Goal: Task Accomplishment & Management: Contribute content

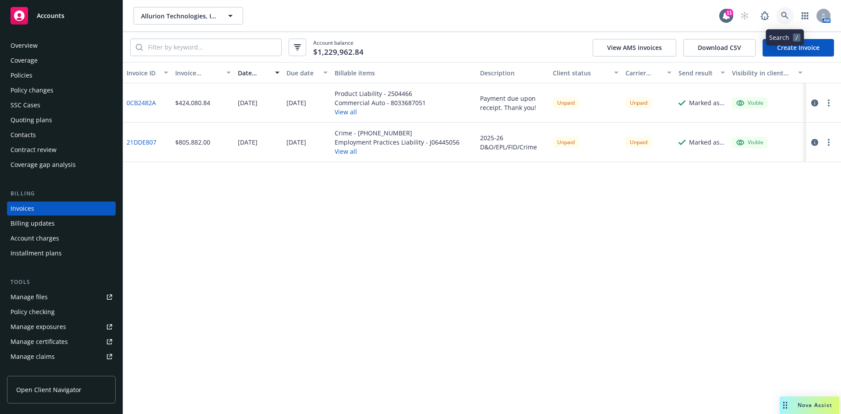
click at [787, 15] on icon at bounding box center [784, 15] width 7 height 7
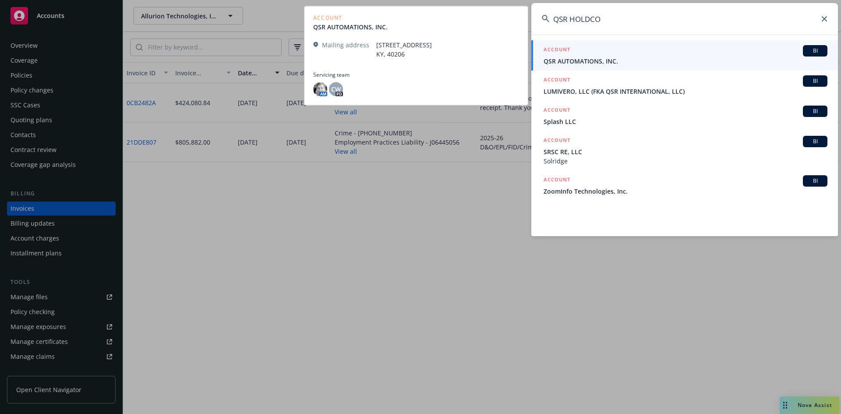
type input "QSR HOLDCO"
click at [582, 57] on span "QSR AUTOMATIONS, INC." at bounding box center [686, 61] width 284 height 9
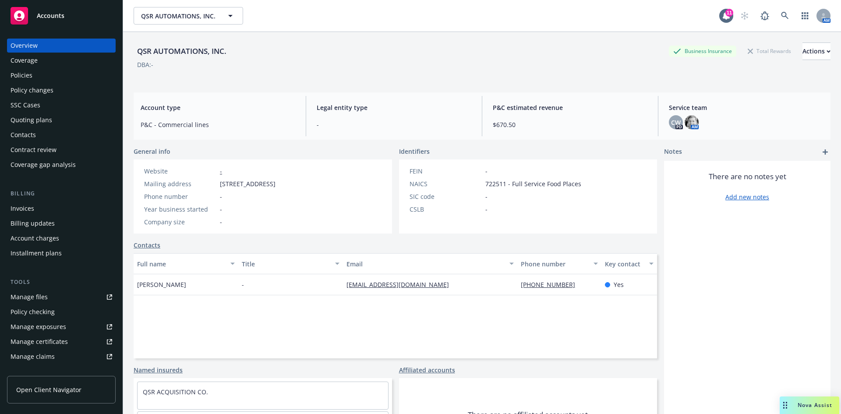
click at [40, 199] on div "Billing Invoices Billing updates Account charges Installment plans" at bounding box center [61, 224] width 109 height 71
click at [42, 209] on div "Invoices" at bounding box center [62, 209] width 102 height 14
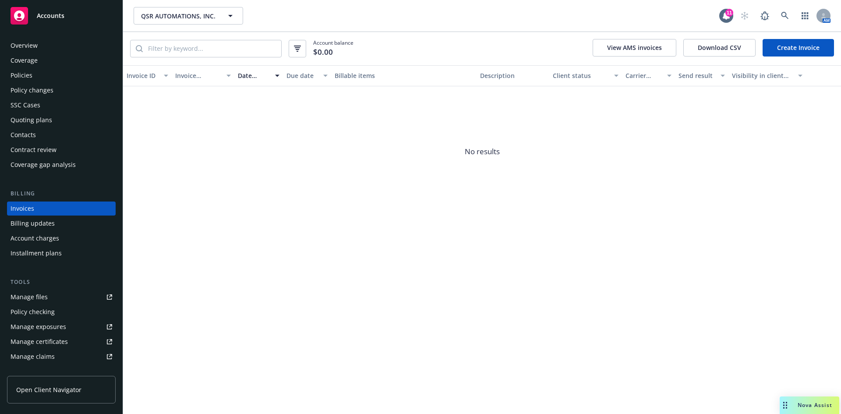
click at [49, 208] on div "Invoices" at bounding box center [62, 209] width 102 height 14
click at [786, 16] on icon at bounding box center [784, 15] width 7 height 7
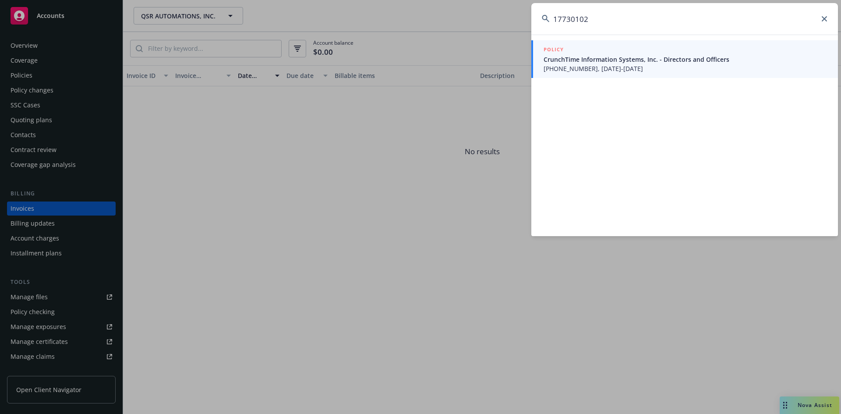
type input "17730102"
click at [582, 63] on span "CrunchTime Information Systems, Inc. - Directors and Officers" at bounding box center [686, 59] width 284 height 9
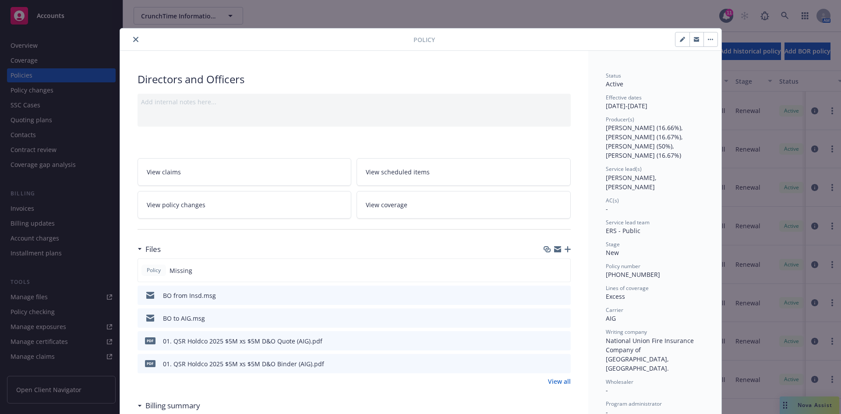
drag, startPoint x: 131, startPoint y: 42, endPoint x: 128, endPoint y: 52, distance: 10.8
click at [133, 42] on icon "close" at bounding box center [135, 39] width 5 height 5
click at [36, 210] on div "Invoices" at bounding box center [62, 209] width 102 height 14
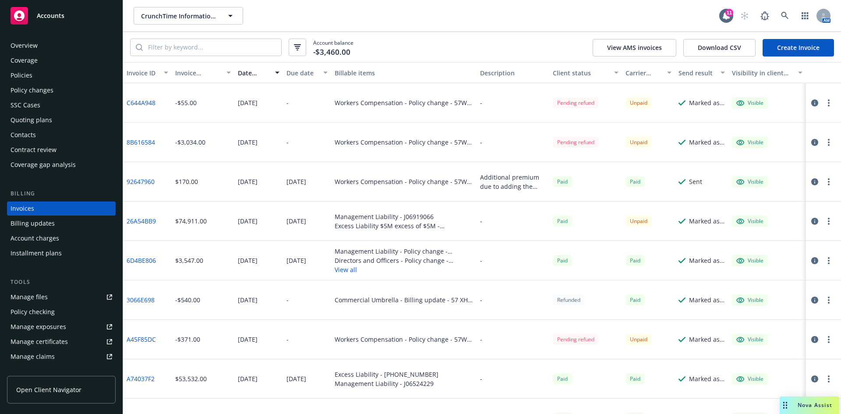
click at [338, 272] on button "View all" at bounding box center [404, 269] width 138 height 9
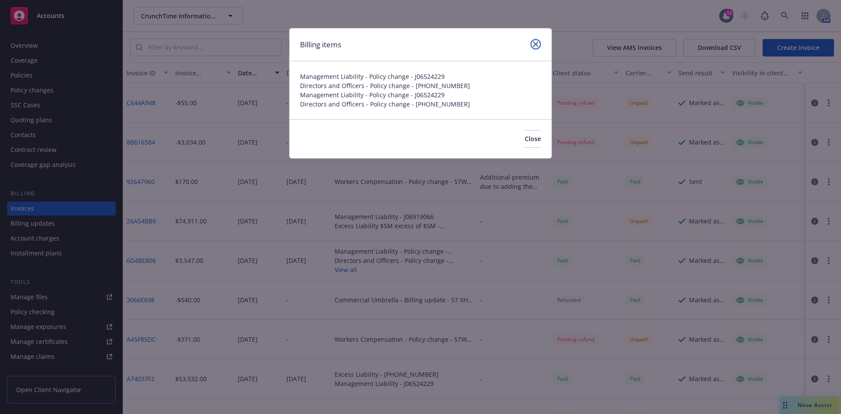
click at [536, 44] on icon "close" at bounding box center [535, 44] width 5 height 5
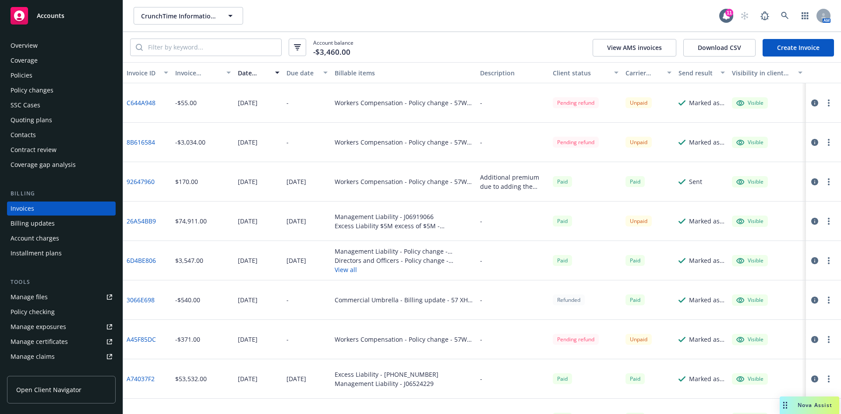
click at [142, 222] on link "26A54BB9" at bounding box center [141, 220] width 29 height 9
click at [787, 14] on icon at bounding box center [785, 16] width 8 height 8
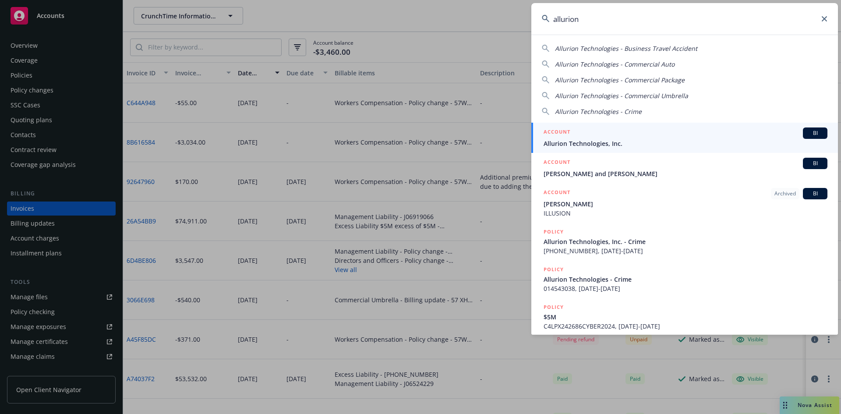
type input "allurion"
click at [586, 149] on link "ACCOUNT BI Allurion Technologies, Inc." at bounding box center [685, 138] width 307 height 30
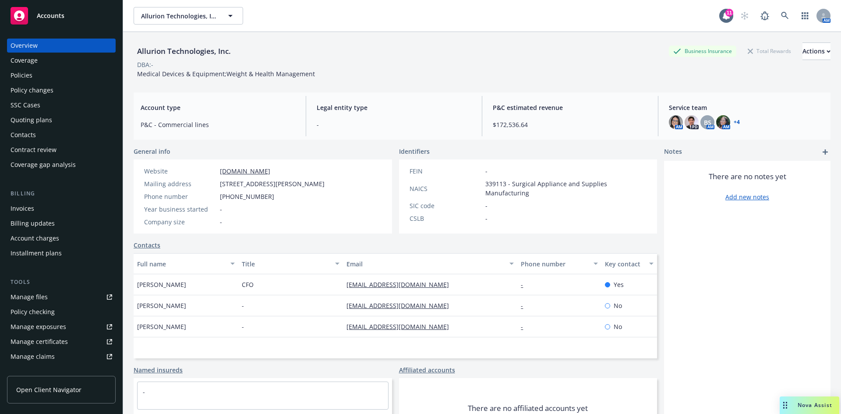
click at [24, 76] on div "Policies" at bounding box center [22, 75] width 22 height 14
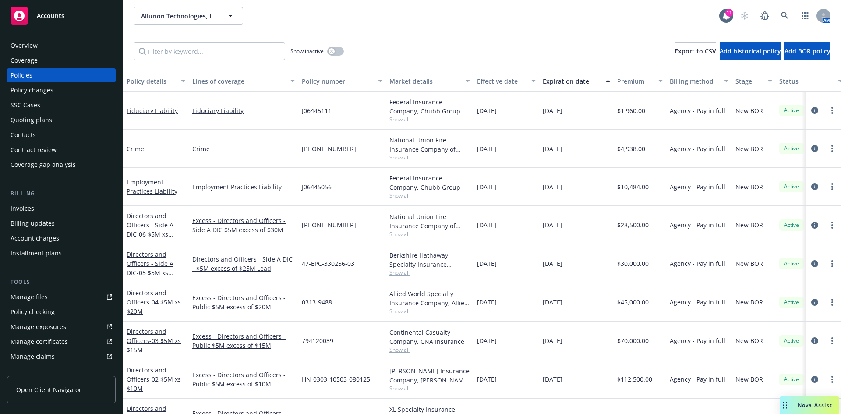
click at [22, 210] on div "Invoices" at bounding box center [23, 209] width 24 height 14
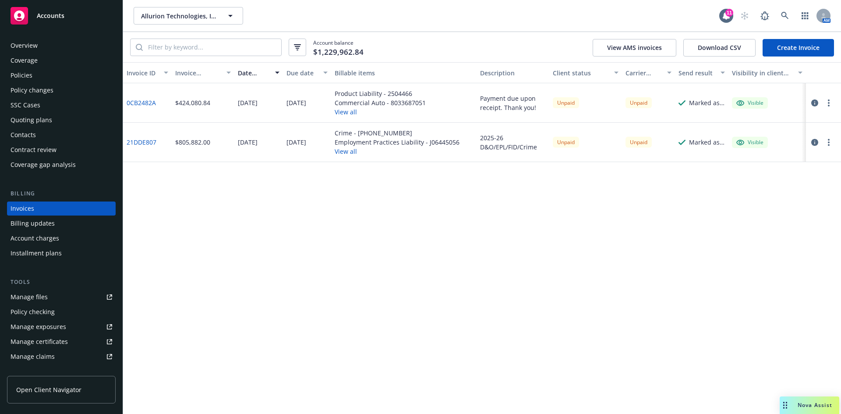
click at [348, 154] on button "View all" at bounding box center [397, 151] width 125 height 9
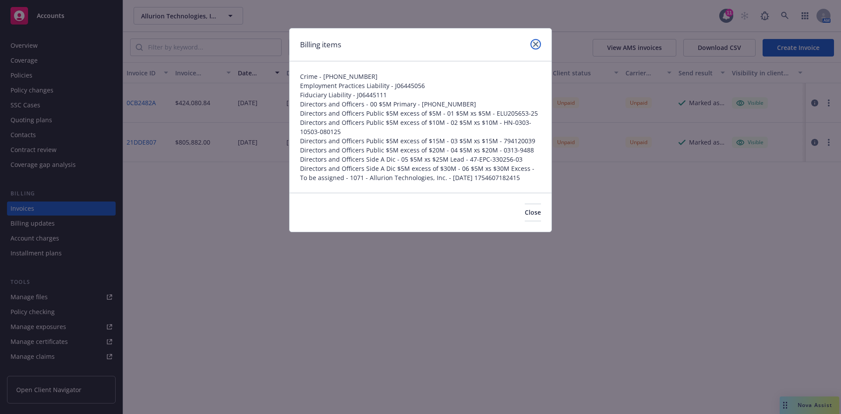
click at [533, 43] on icon "close" at bounding box center [535, 44] width 5 height 5
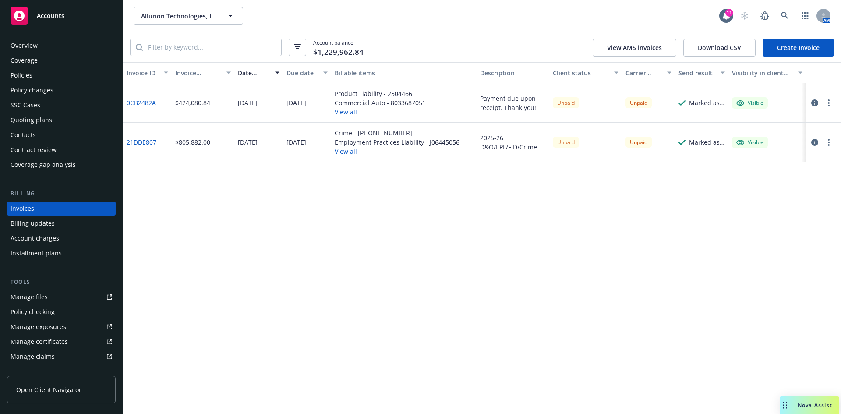
click at [21, 75] on div "Policies" at bounding box center [22, 75] width 22 height 14
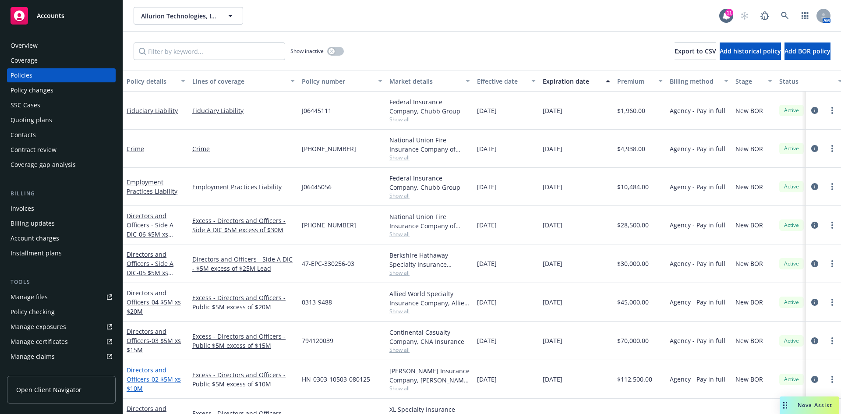
click at [141, 380] on link "Directors and Officers - 02 $5M xs $10M" at bounding box center [154, 379] width 54 height 27
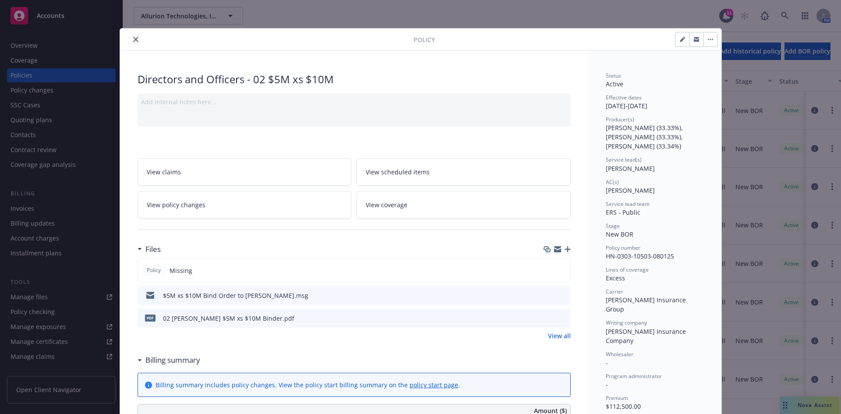
click at [566, 250] on icon "button" at bounding box center [568, 249] width 6 height 6
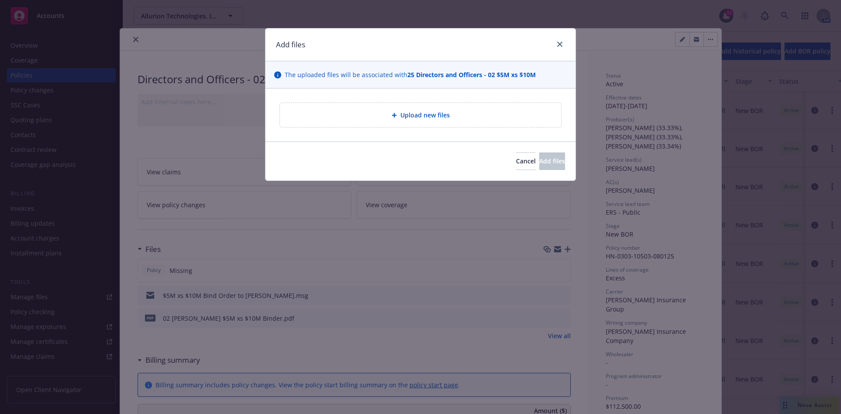
click at [404, 108] on div "Upload new files" at bounding box center [420, 115] width 281 height 24
type textarea "x"
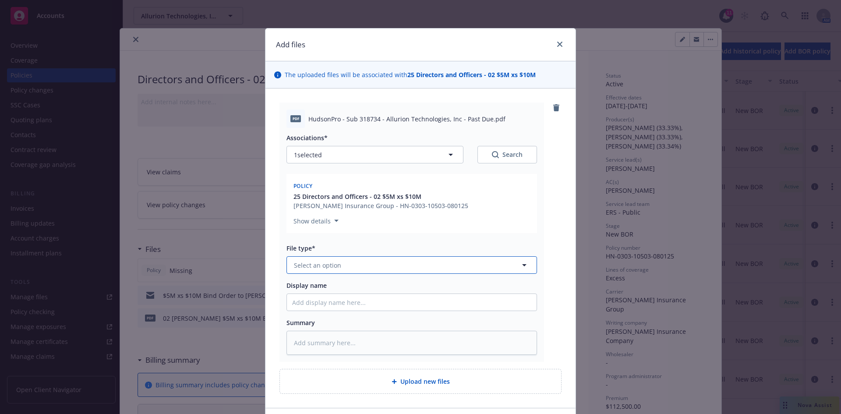
click at [319, 263] on span "Select an option" at bounding box center [317, 265] width 47 height 9
type input "inv"
click at [308, 309] on span "Invoice - Third Party" at bounding box center [326, 312] width 60 height 9
click at [293, 299] on input "Display name" at bounding box center [412, 302] width 250 height 17
type textarea "x"
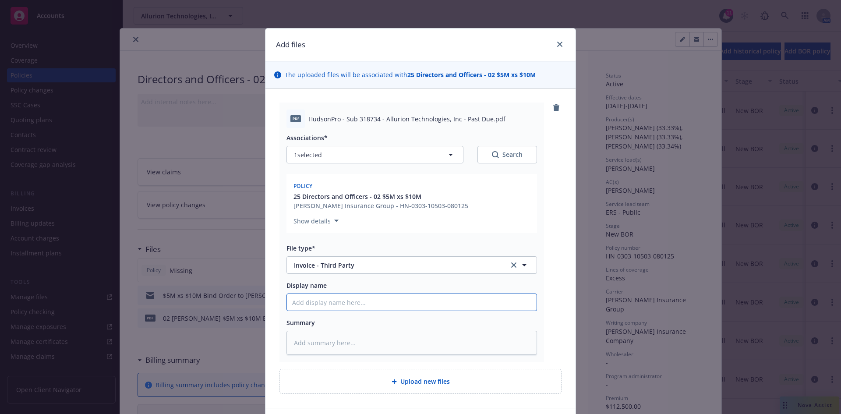
type input "H"
type textarea "x"
type input "Hu"
type textarea "x"
type input "Hud"
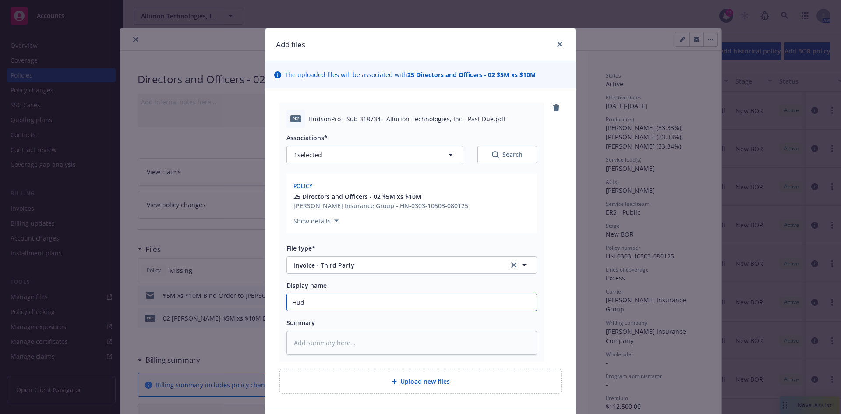
type textarea "x"
type input "Huds"
type textarea "x"
type input "Hudso"
type textarea "x"
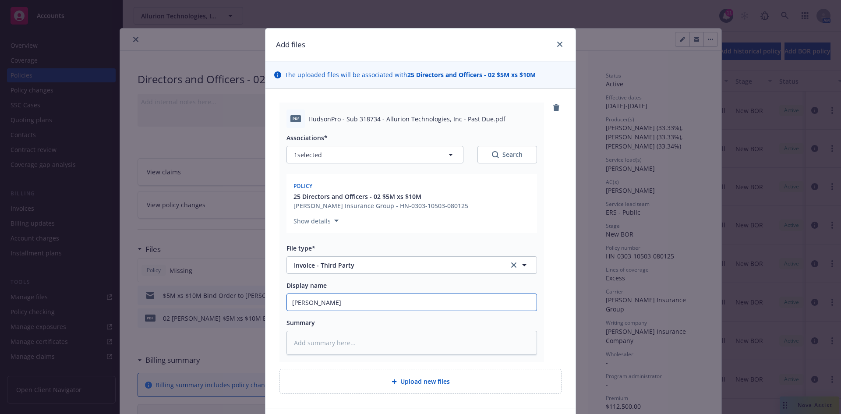
type input "Hudson"
type textarea "x"
type input "Hudson I"
type textarea "x"
type input "Hudson In"
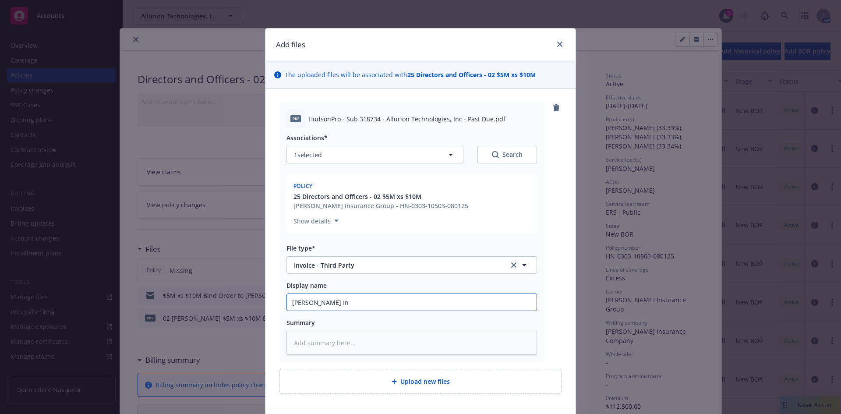
type textarea "x"
type input "Hudson Inv"
type textarea "x"
type input "Hudson Invoc"
type textarea "x"
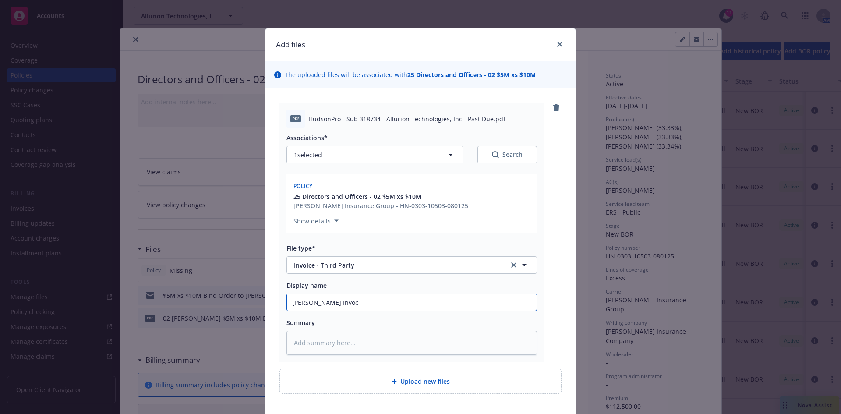
type input "Hudson Invoci"
type textarea "x"
type input "Hudson Invocie"
type textarea "x"
type input "Hudson Invocie"
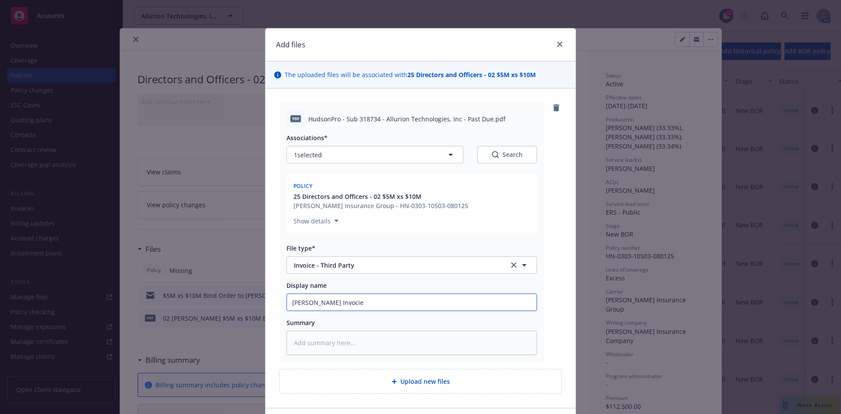
type textarea "x"
type input "Hudson Invoci"
type textarea "x"
type input "Hudson Invoc"
type textarea "x"
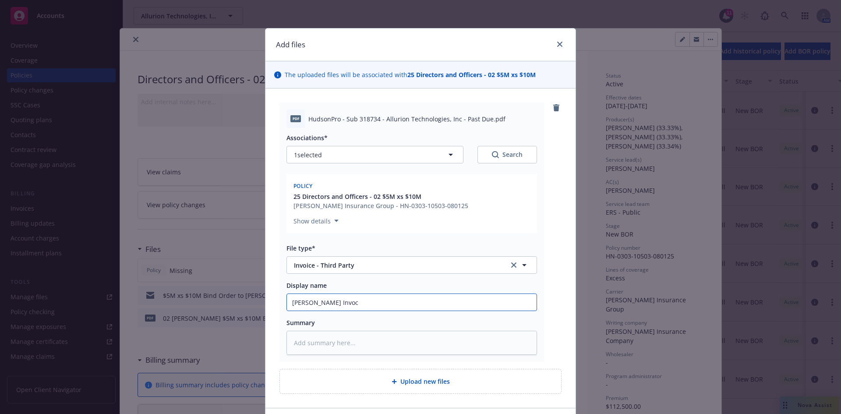
type input "Hudson Invo"
type textarea "x"
type input "Hudson Invoi"
type textarea "x"
type input "Hudson Invoic"
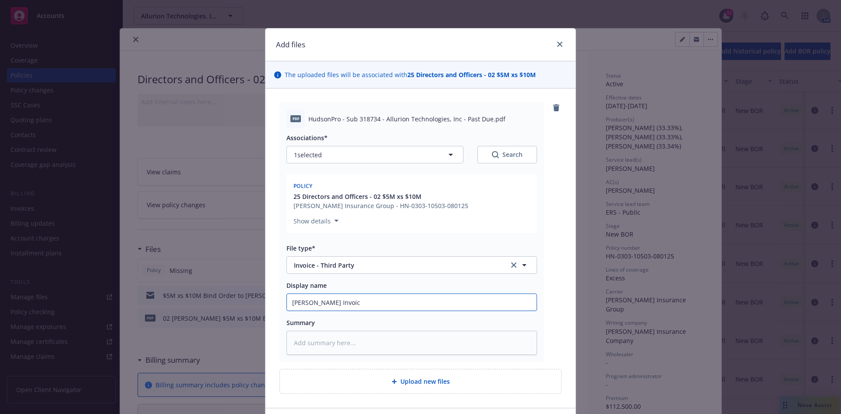
type textarea "x"
type input "Hudson Invoice"
type textarea "x"
type input "Hudson Invoice"
type textarea "x"
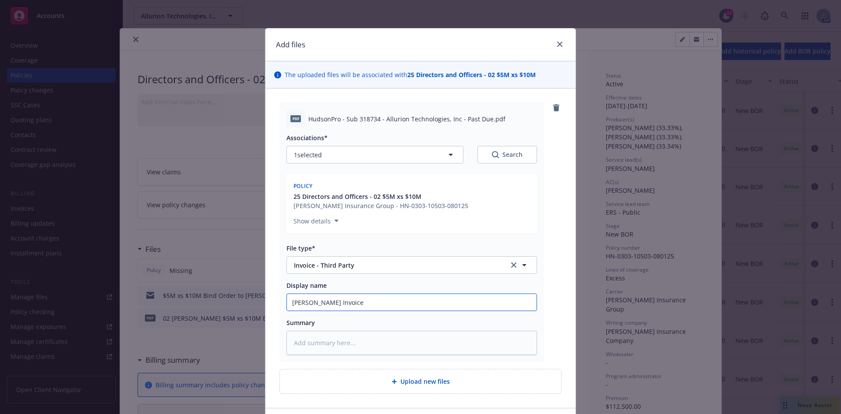
type input "Hudson Invoice 2"
type textarea "x"
type input "Hudson Invoice 25"
type textarea "x"
type input "Hudson Invoice 25-"
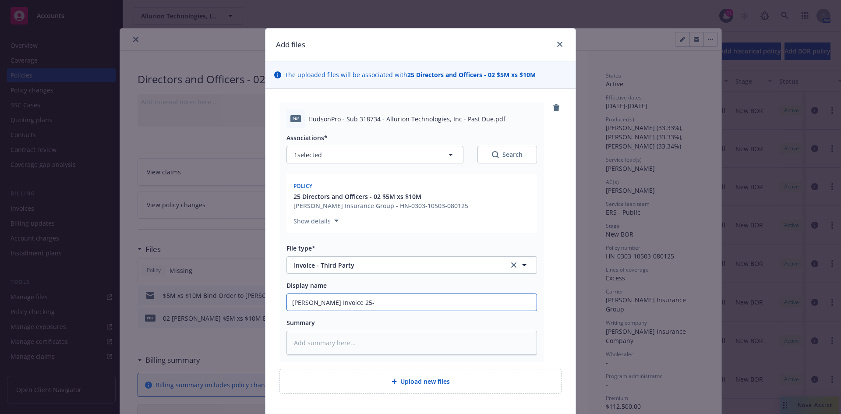
type textarea "x"
type input "Hudson Invoice 25-2"
type textarea "x"
type input "Hudson Invoice 25-26"
type textarea "x"
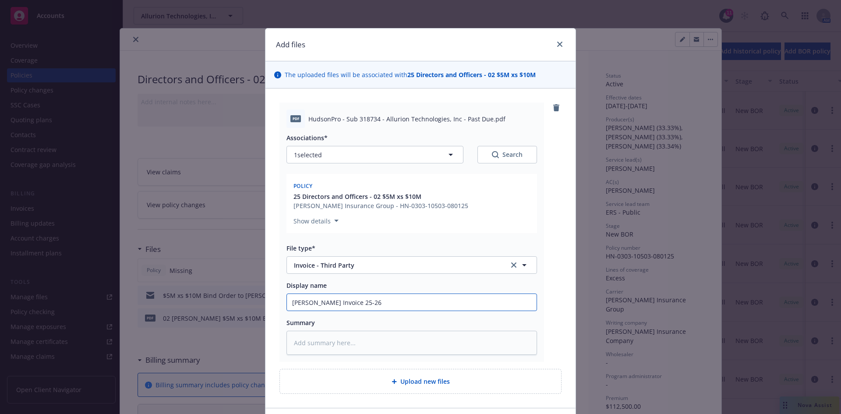
type input "Hudson Invoice 25-26"
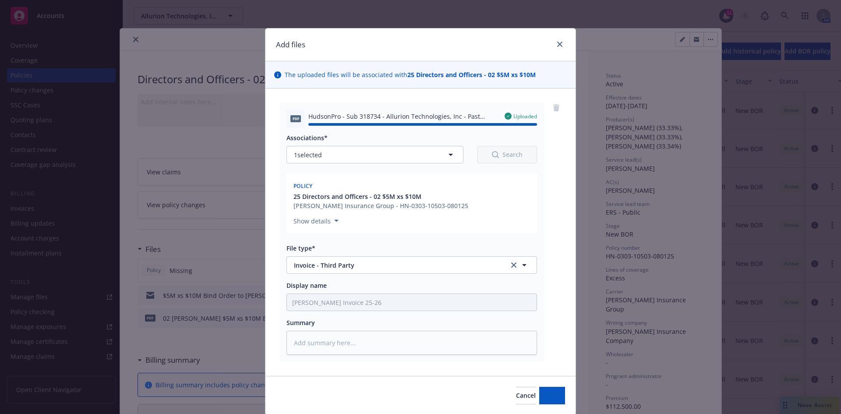
type textarea "x"
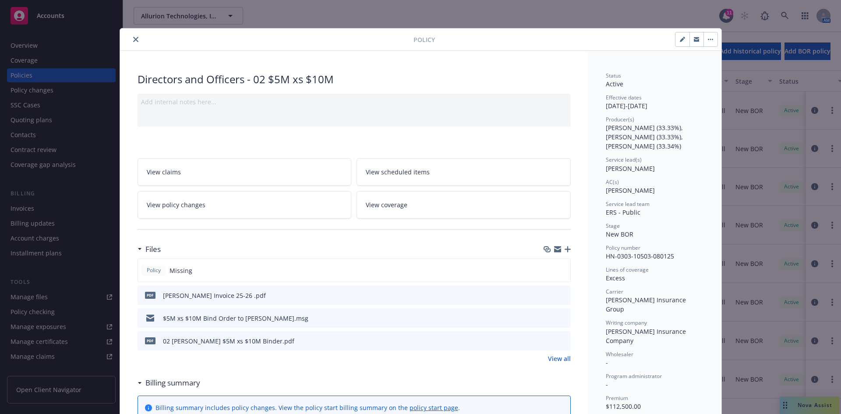
click at [551, 295] on div at bounding box center [557, 295] width 22 height 9
click at [541, 295] on div "pdf Hudson Invoice 25-26 .pdf" at bounding box center [354, 295] width 433 height 19
click at [548, 297] on icon "download file" at bounding box center [548, 294] width 7 height 7
